Goal: Complete application form

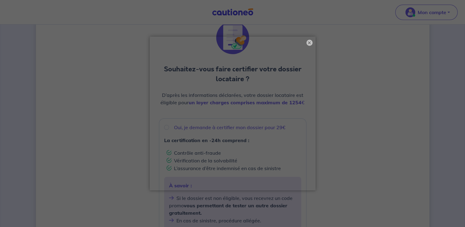
scroll to position [23, 0]
click at [310, 42] on button "×" at bounding box center [309, 42] width 7 height 7
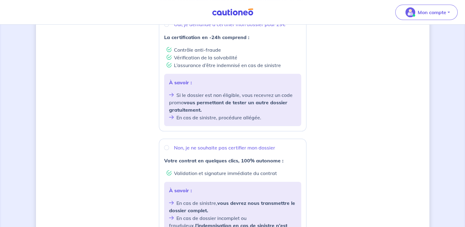
scroll to position [129, 0]
click at [167, 147] on input "Non, je ne souhaite pas certifier mon dossier" at bounding box center [166, 147] width 5 height 5
radio input "true"
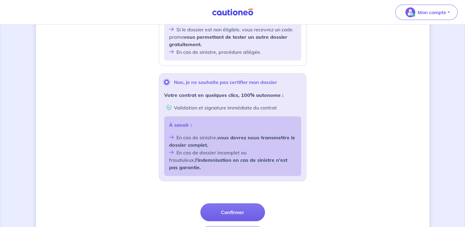
scroll to position [212, 0]
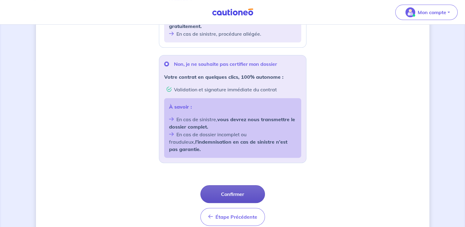
click at [242, 185] on button "Confirmer" at bounding box center [233, 194] width 65 height 18
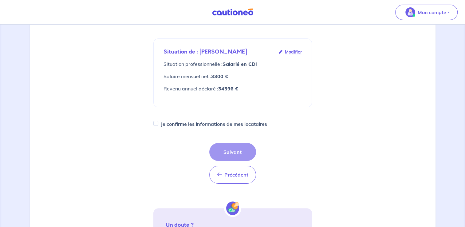
scroll to position [94, 0]
click at [158, 121] on input "Je confirme les informations de mes locataires" at bounding box center [155, 123] width 5 height 5
checkbox input "true"
click at [221, 143] on button "Suivant" at bounding box center [232, 152] width 47 height 18
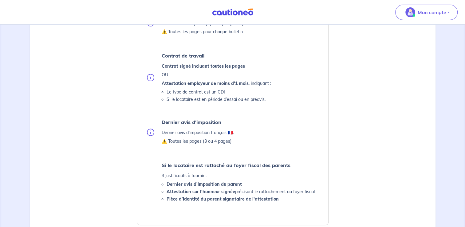
scroll to position [227, 0]
click at [177, 72] on p "OU" at bounding box center [216, 74] width 109 height 7
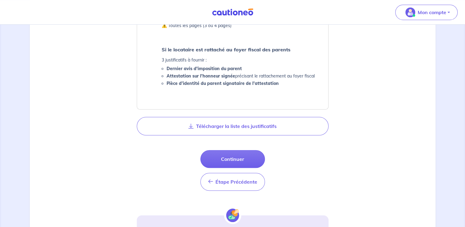
scroll to position [341, 0]
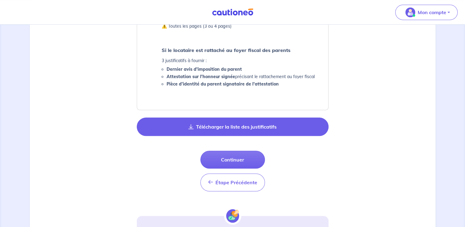
click at [213, 124] on button "Télécharger la liste des justificatifs" at bounding box center [233, 126] width 192 height 18
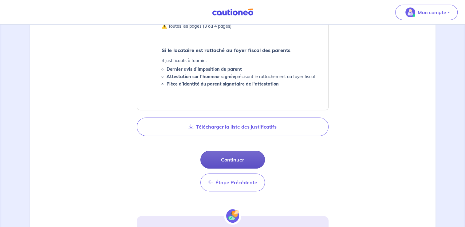
click at [224, 157] on button "Continuer" at bounding box center [233, 160] width 65 height 18
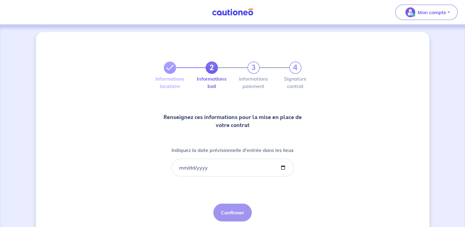
scroll to position [18, 0]
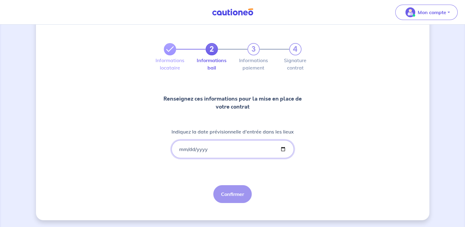
click at [181, 149] on input "Indiquez la date prévisionnelle d'entrée dans les lieux" at bounding box center [233, 149] width 122 height 18
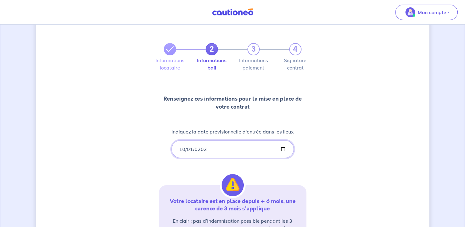
type input "[DATE]"
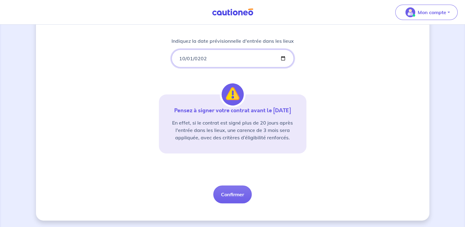
scroll to position [109, 0]
click at [231, 190] on button "Confirmer" at bounding box center [232, 194] width 38 height 18
select select "FR"
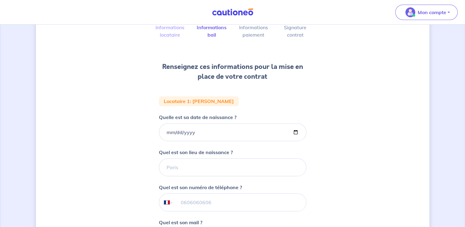
scroll to position [50, 0]
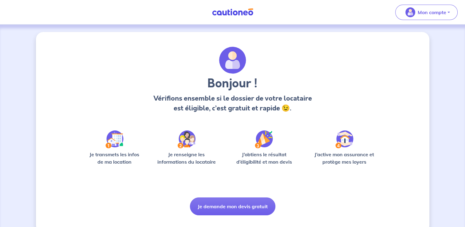
scroll to position [13, 0]
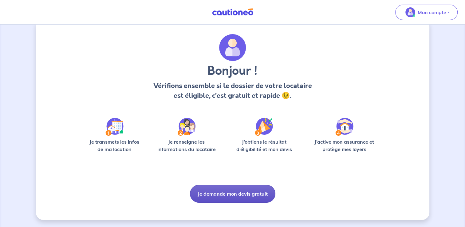
click at [237, 199] on button "Je demande mon devis gratuit" at bounding box center [232, 194] width 85 height 18
